Goal: Information Seeking & Learning: Learn about a topic

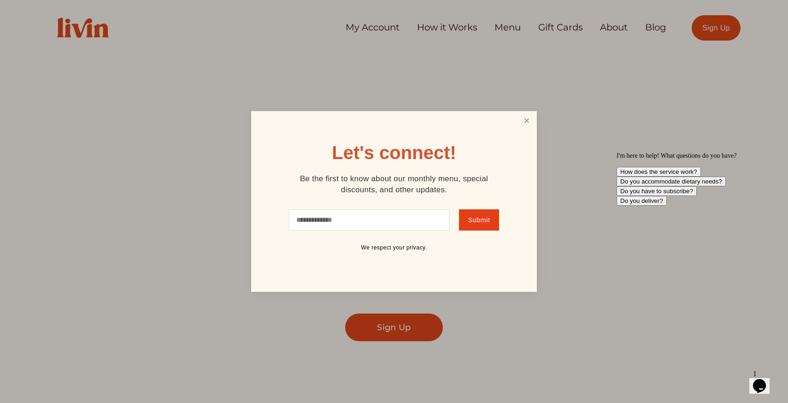
click at [460, 121] on link "Close" at bounding box center [527, 120] width 18 height 17
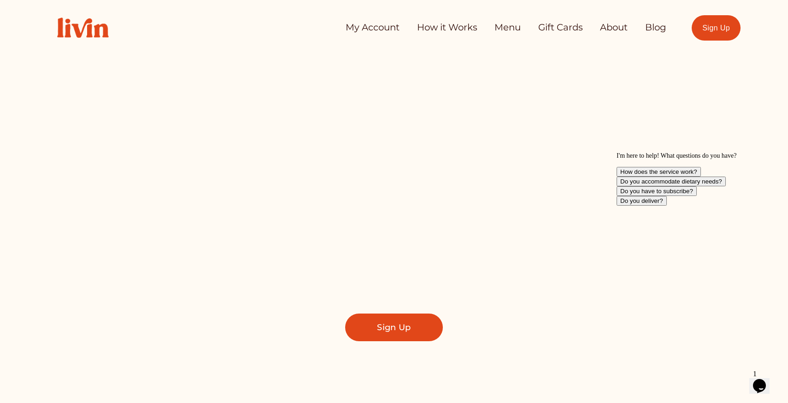
click at [382, 25] on link "My Account" at bounding box center [372, 27] width 54 height 18
click at [440, 25] on link "How it Works" at bounding box center [447, 27] width 60 height 18
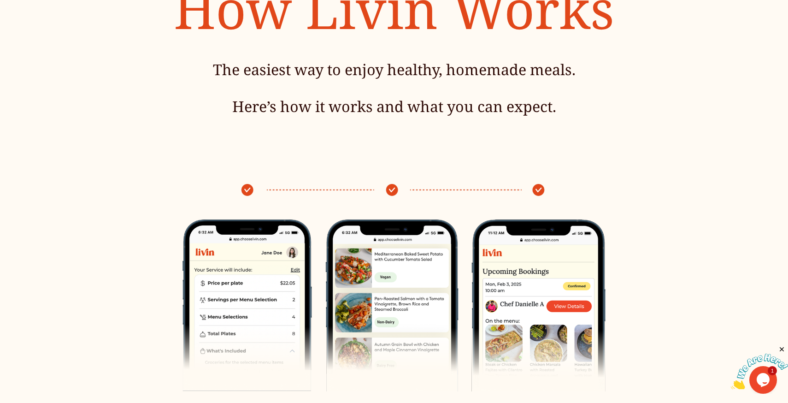
scroll to position [271, 0]
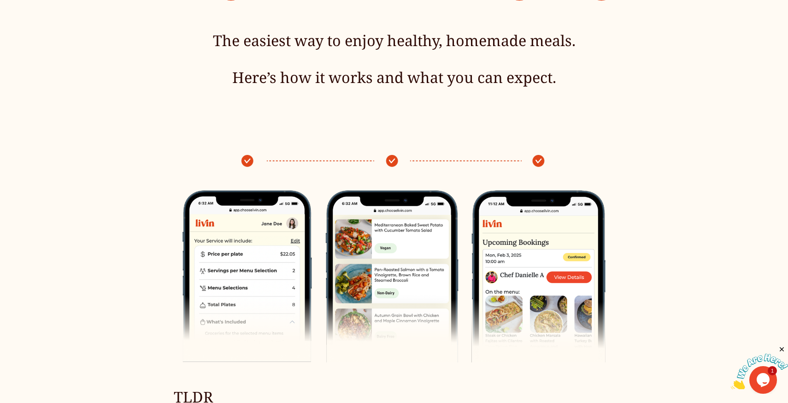
click at [392, 160] on div at bounding box center [393, 257] width 423 height 207
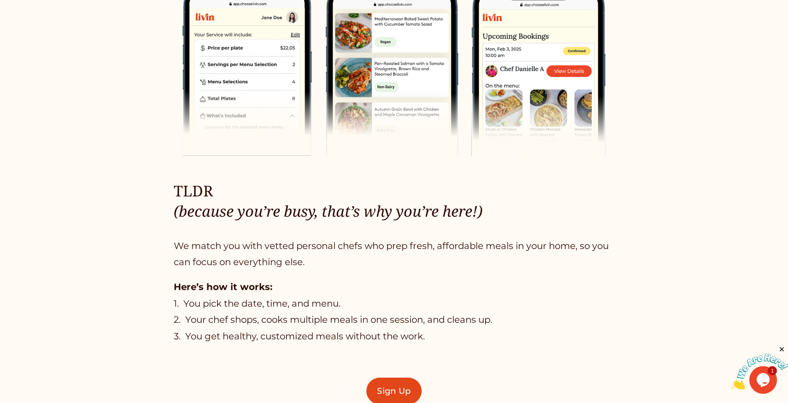
scroll to position [478, 0]
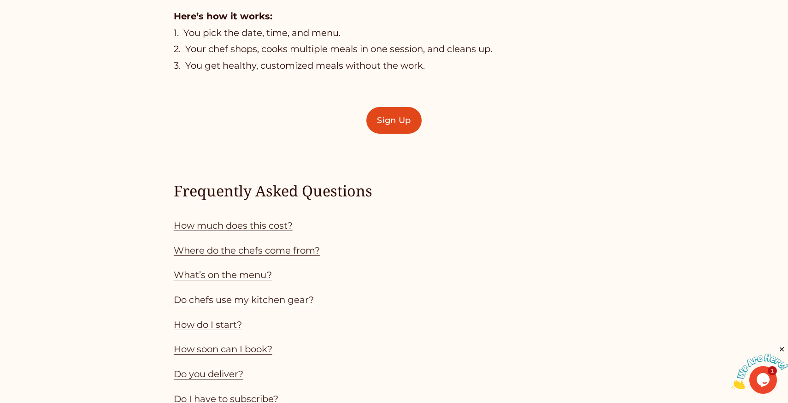
click at [286, 228] on link "How much does this cost?" at bounding box center [233, 225] width 119 height 11
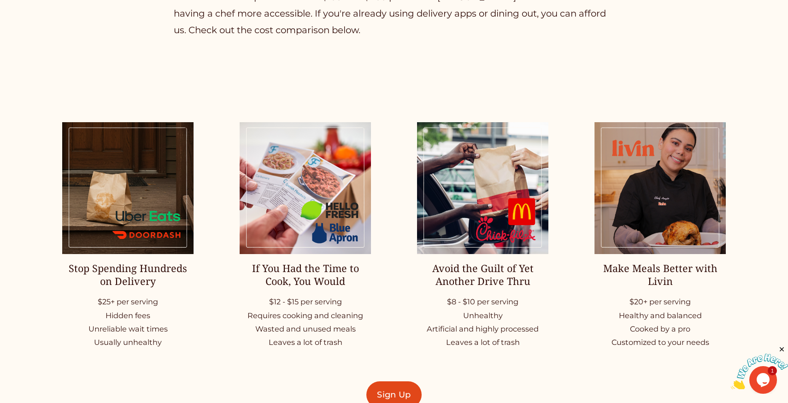
scroll to position [1266, 0]
click at [449, 300] on p "$8 - $10 per serving Unhealthy Artificial and highly processed Leaves a lot of …" at bounding box center [482, 321] width 131 height 54
drag, startPoint x: 447, startPoint y: 302, endPoint x: 464, endPoint y: 302, distance: 16.6
click at [464, 302] on p "$8 - $10 per serving Unhealthy Artificial and highly processed Leaves a lot of …" at bounding box center [482, 321] width 131 height 54
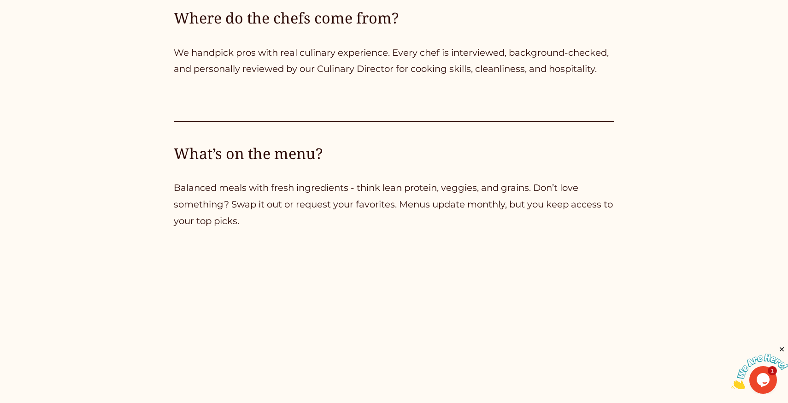
scroll to position [1736, 0]
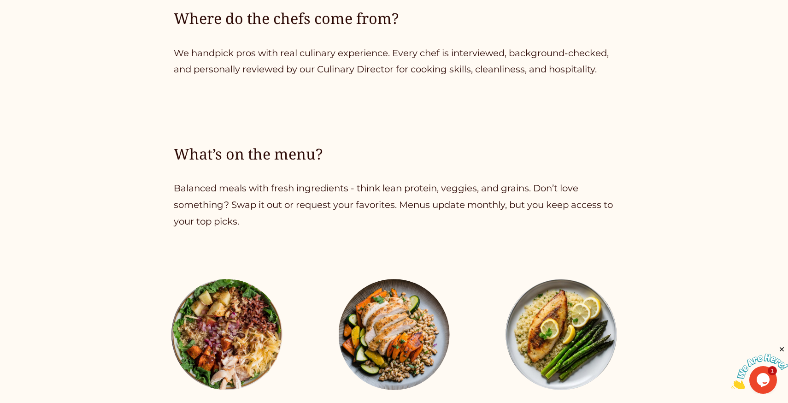
click at [289, 155] on h4 "What’s on the menu?" at bounding box center [394, 154] width 440 height 20
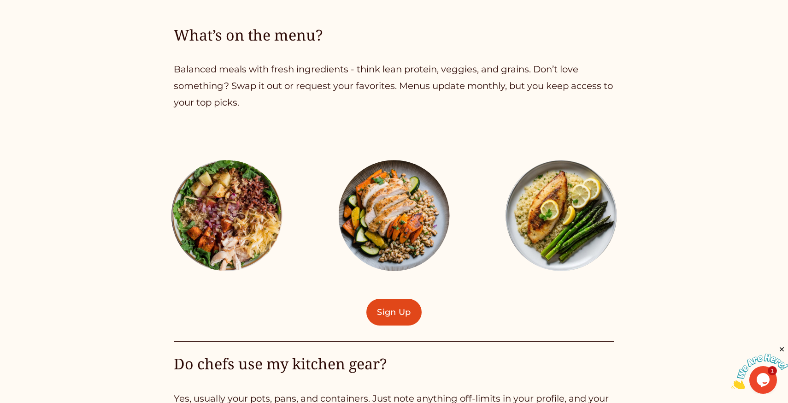
click at [357, 211] on div at bounding box center [394, 215] width 111 height 111
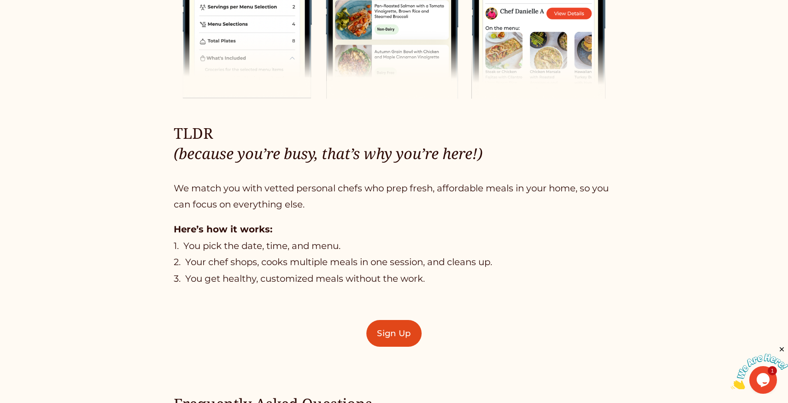
scroll to position [0, 0]
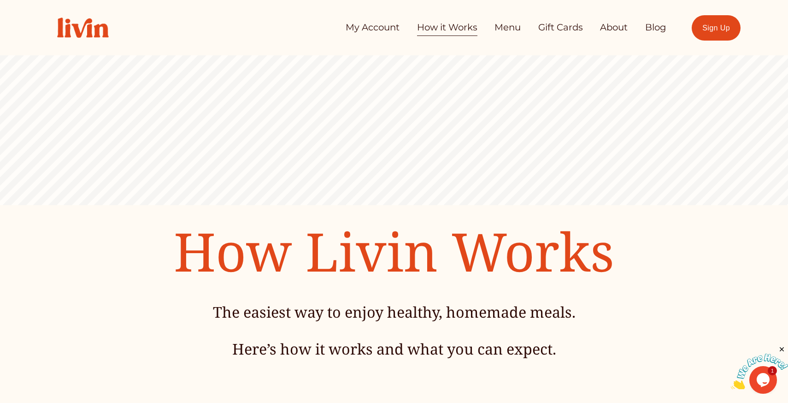
click at [504, 33] on link "Menu" at bounding box center [507, 27] width 26 height 18
